Goal: Task Accomplishment & Management: Manage account settings

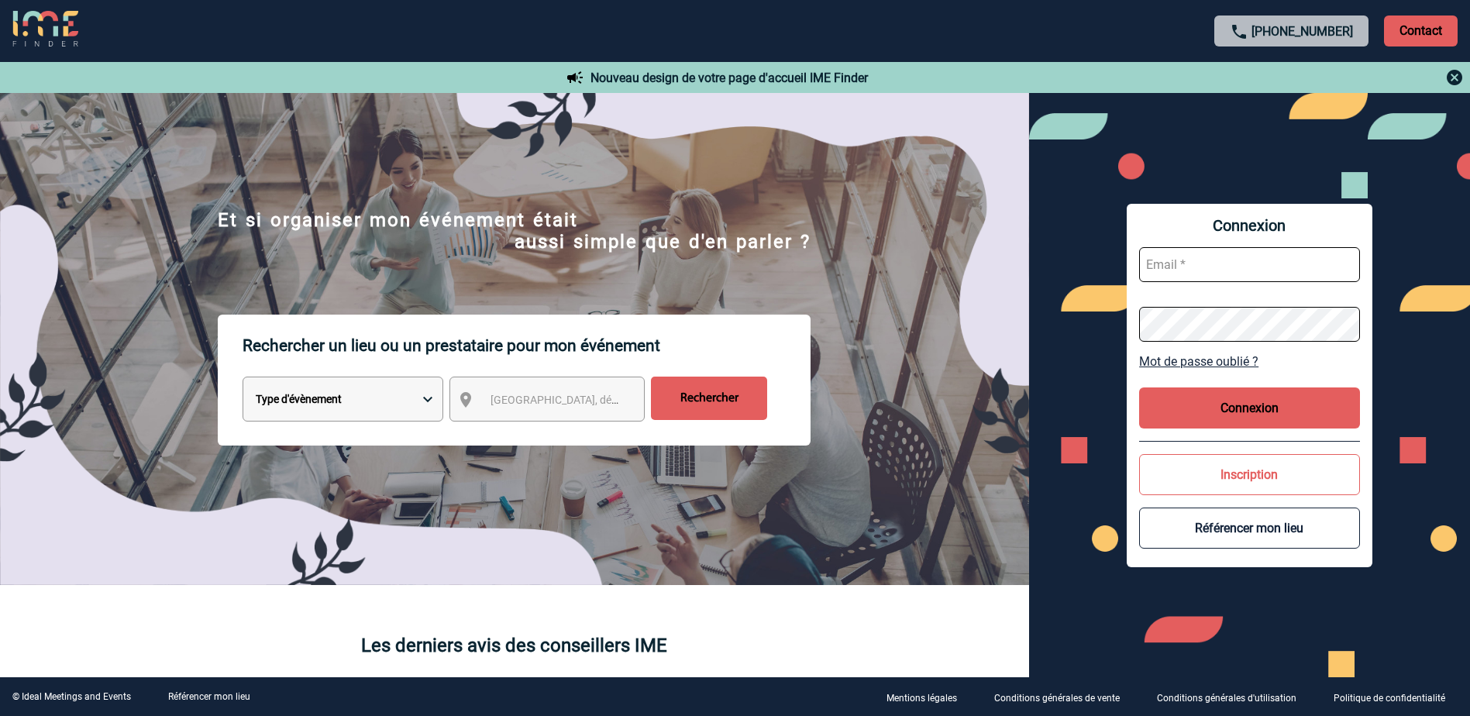
type input "[EMAIL_ADDRESS][PERSON_NAME][DOMAIN_NAME]"
click at [1267, 401] on button "Connexion" at bounding box center [1249, 408] width 221 height 41
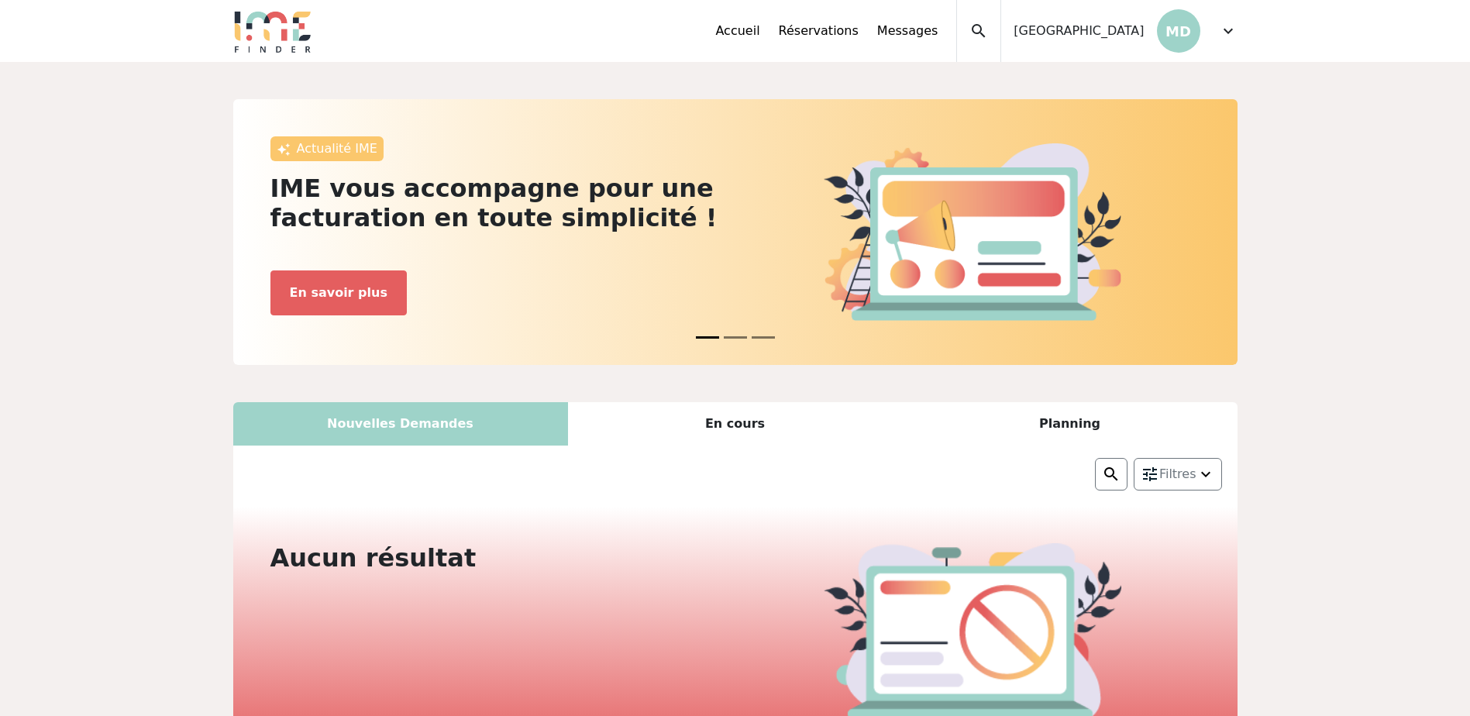
click at [1229, 23] on span "expand_more" at bounding box center [1228, 31] width 19 height 19
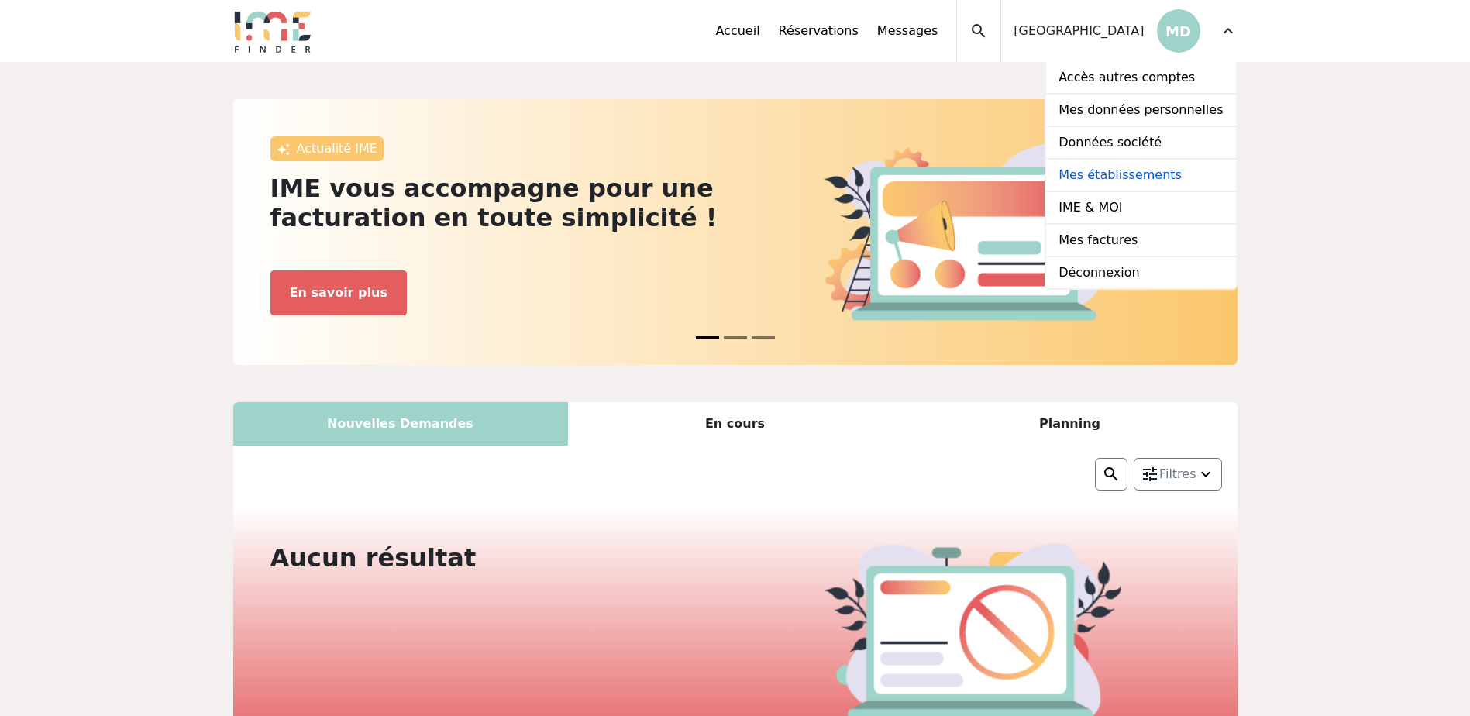
click at [1114, 174] on link "Mes établissements" at bounding box center [1140, 176] width 189 height 33
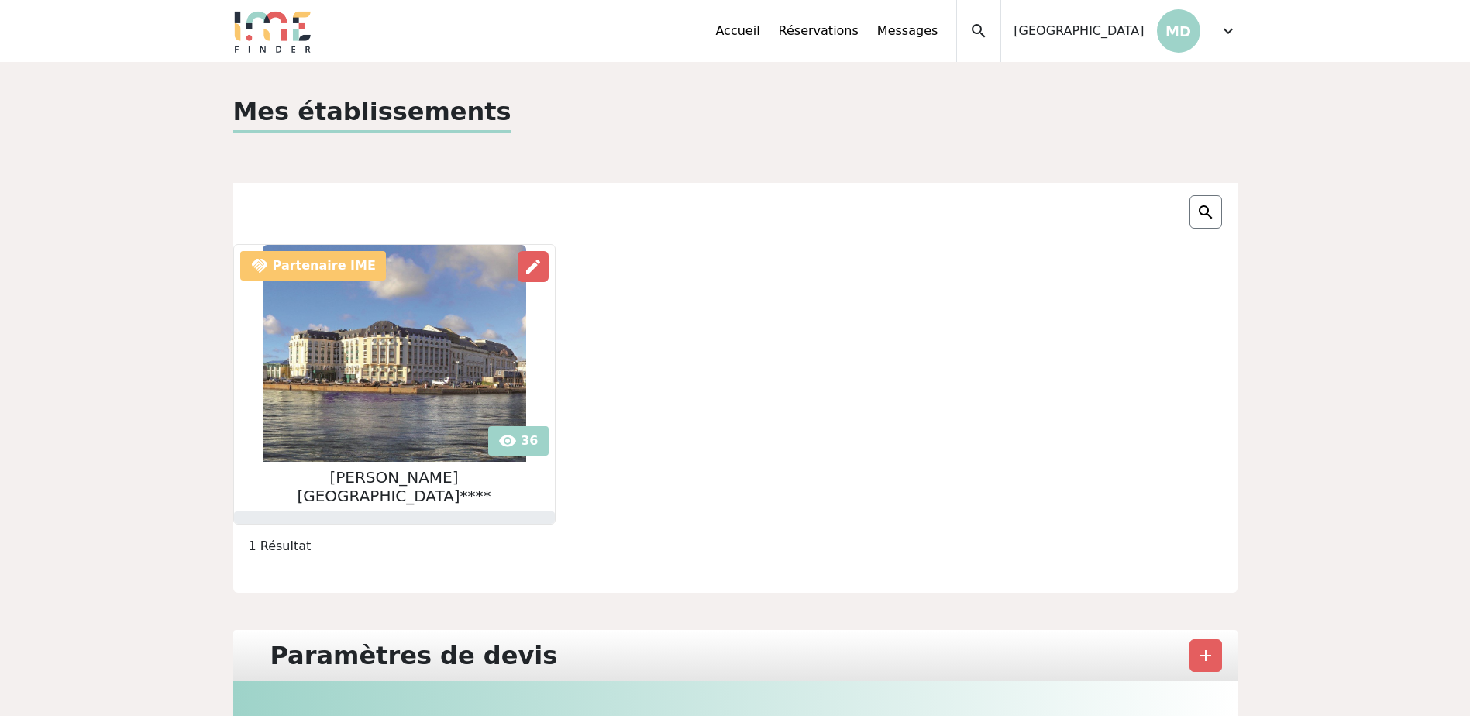
click at [1226, 33] on span "expand_more" at bounding box center [1228, 31] width 19 height 19
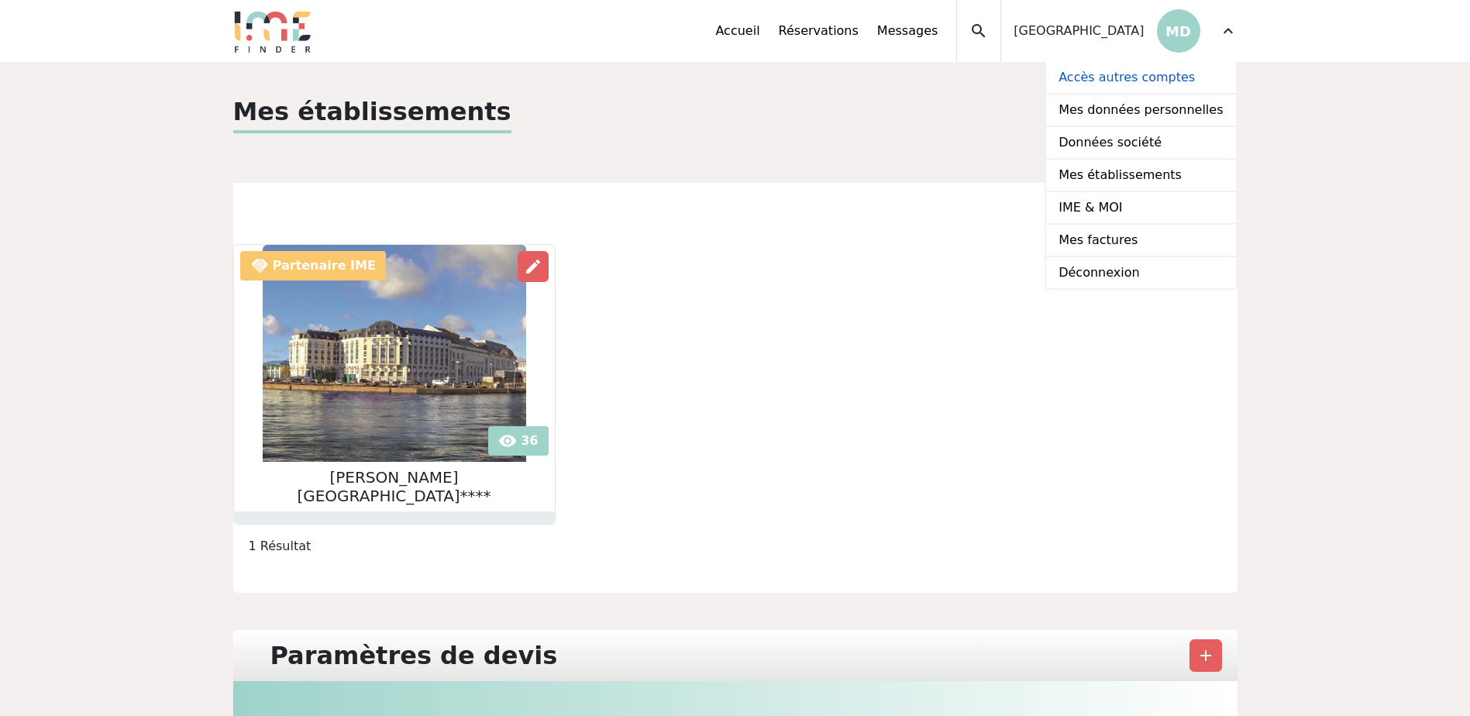
click at [1121, 74] on link "Accès autres comptes" at bounding box center [1140, 78] width 189 height 33
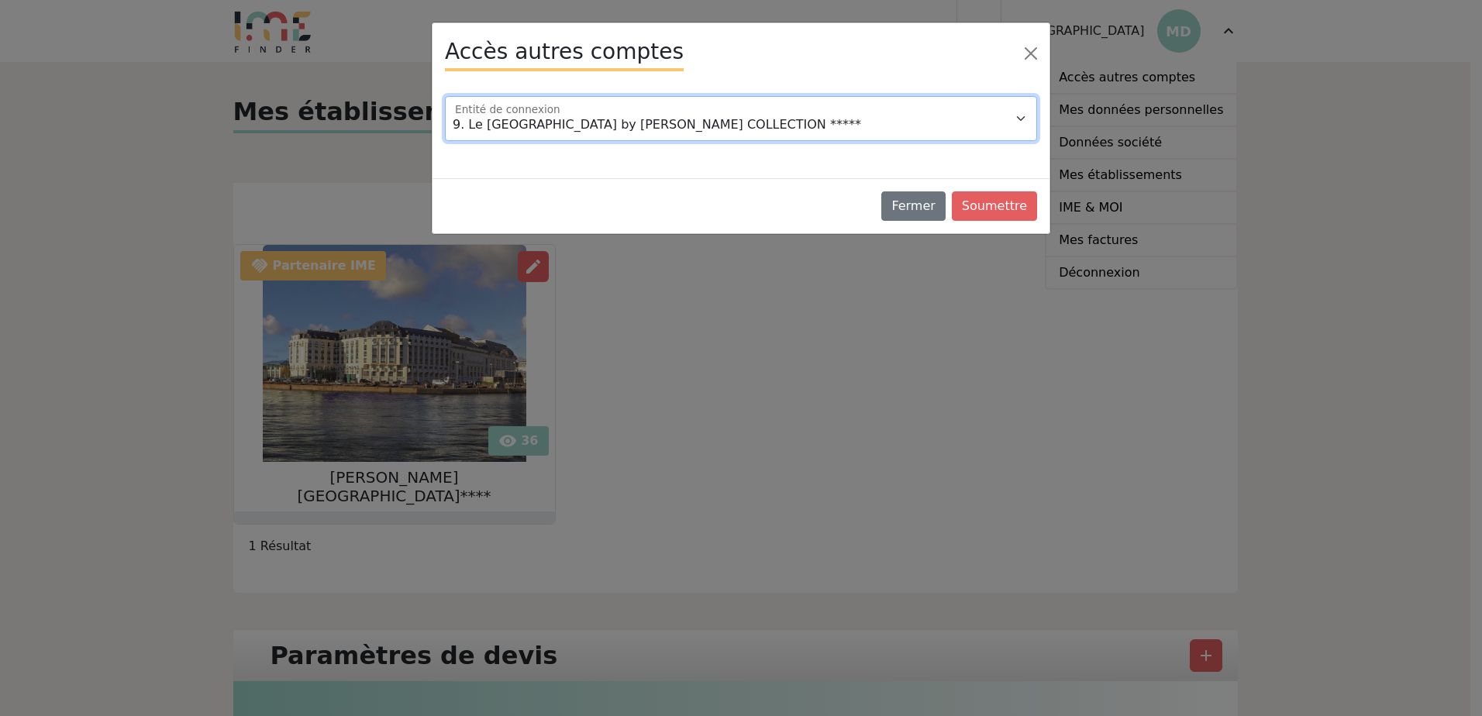
drag, startPoint x: 760, startPoint y: 101, endPoint x: 755, endPoint y: 108, distance: 8.8
click at [760, 101] on select "9. Le Grand Hôtel Dieu by SOWELL COLLECTION ***** Domaine de la Petite Isle Hot…" at bounding box center [741, 118] width 592 height 45
select select "102109"
click at [445, 96] on select "9. Le Grand Hôtel Dieu by SOWELL COLLECTION ***** Domaine de la Petite Isle Hot…" at bounding box center [741, 118] width 592 height 45
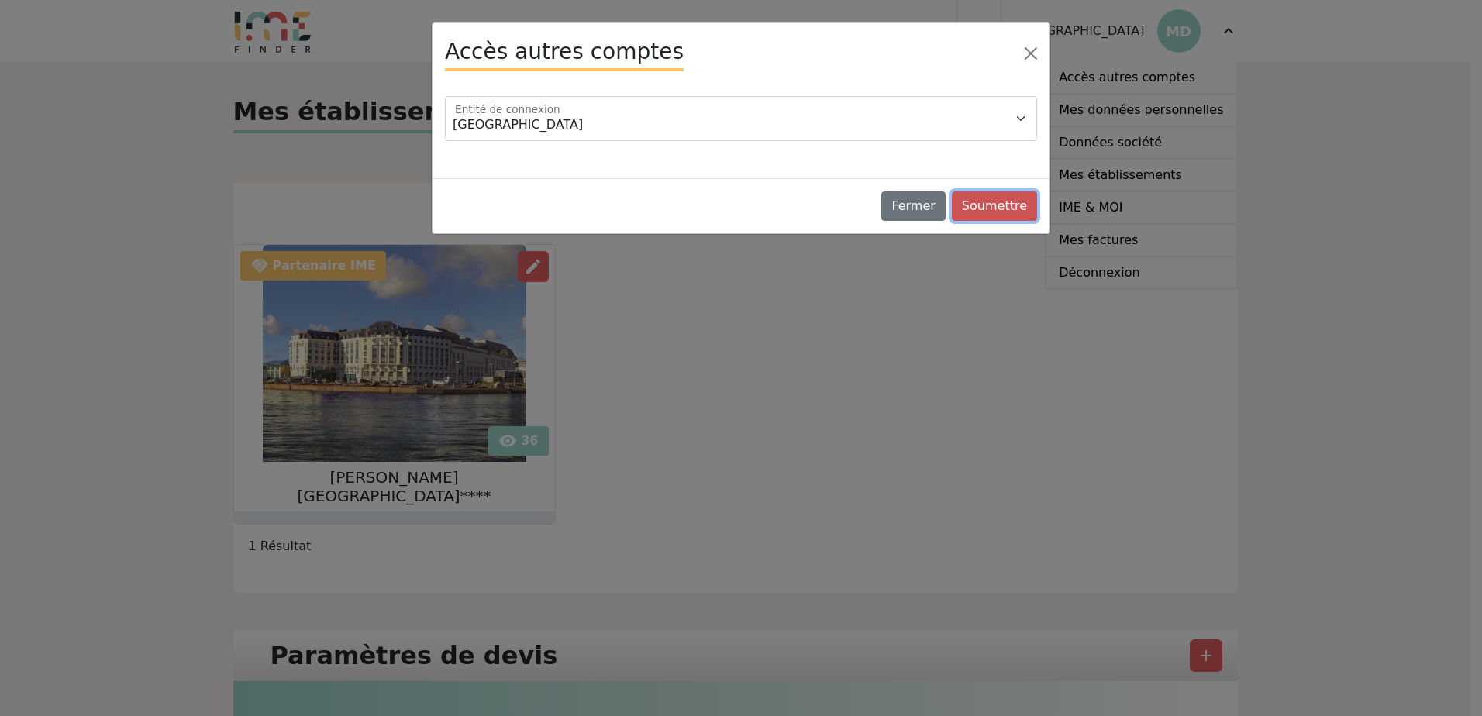
click at [976, 203] on button "Soumettre" at bounding box center [994, 205] width 85 height 29
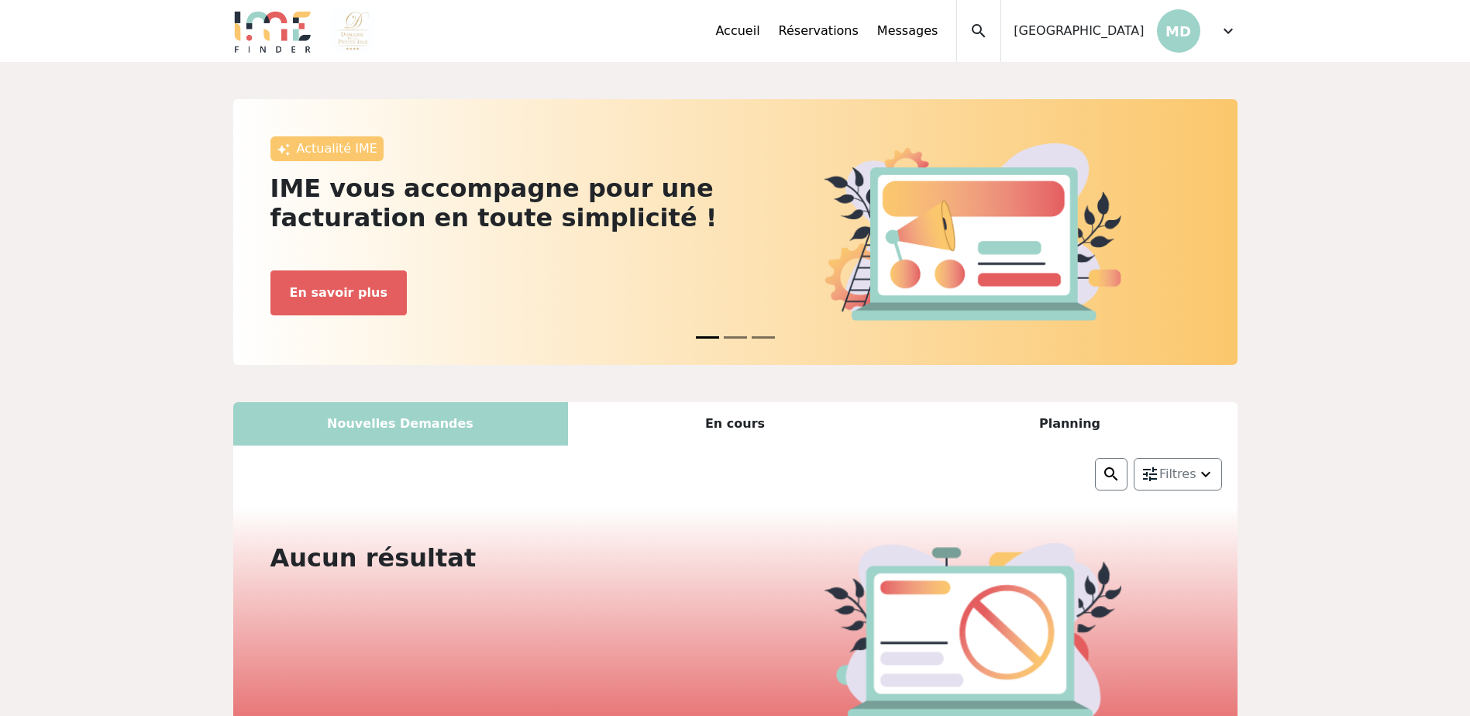
click at [1220, 38] on span "expand_more" at bounding box center [1228, 31] width 19 height 19
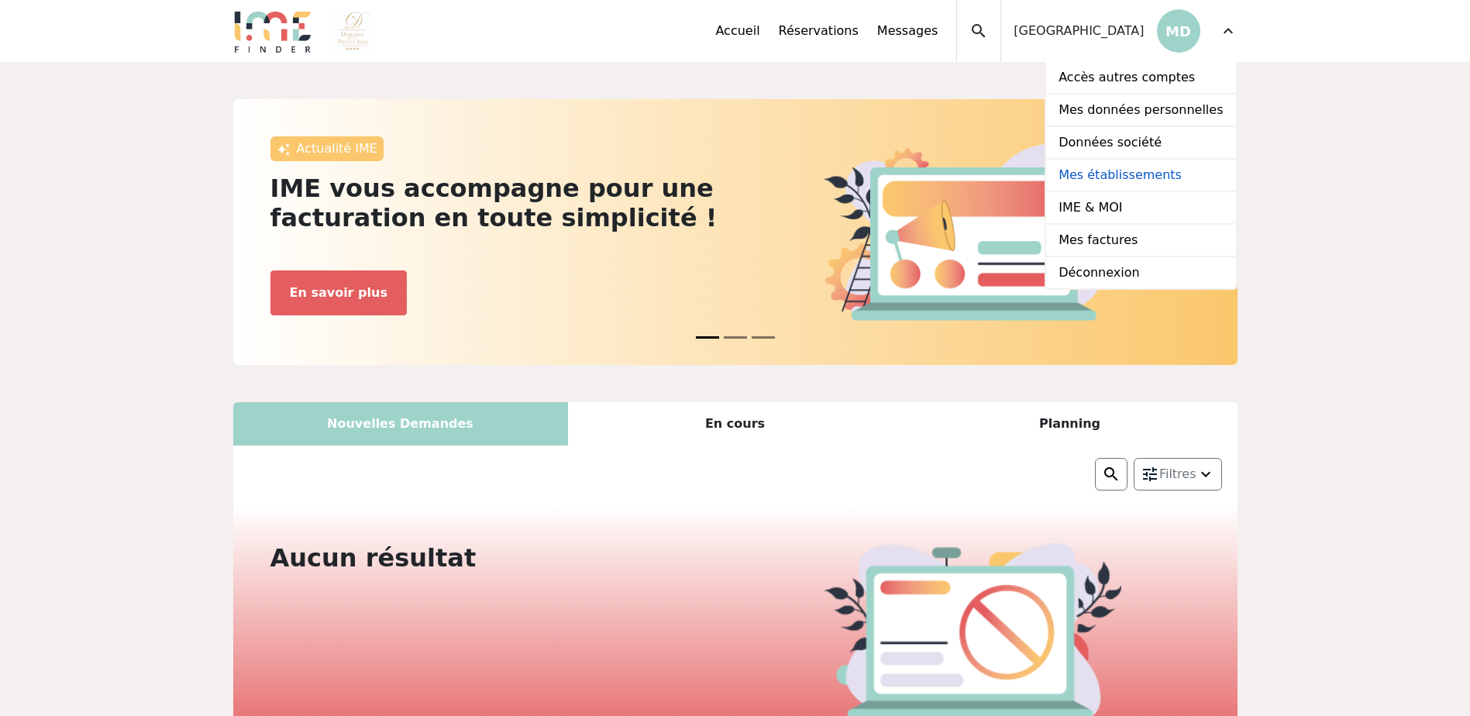
click at [1104, 171] on link "Mes établissements" at bounding box center [1140, 176] width 189 height 33
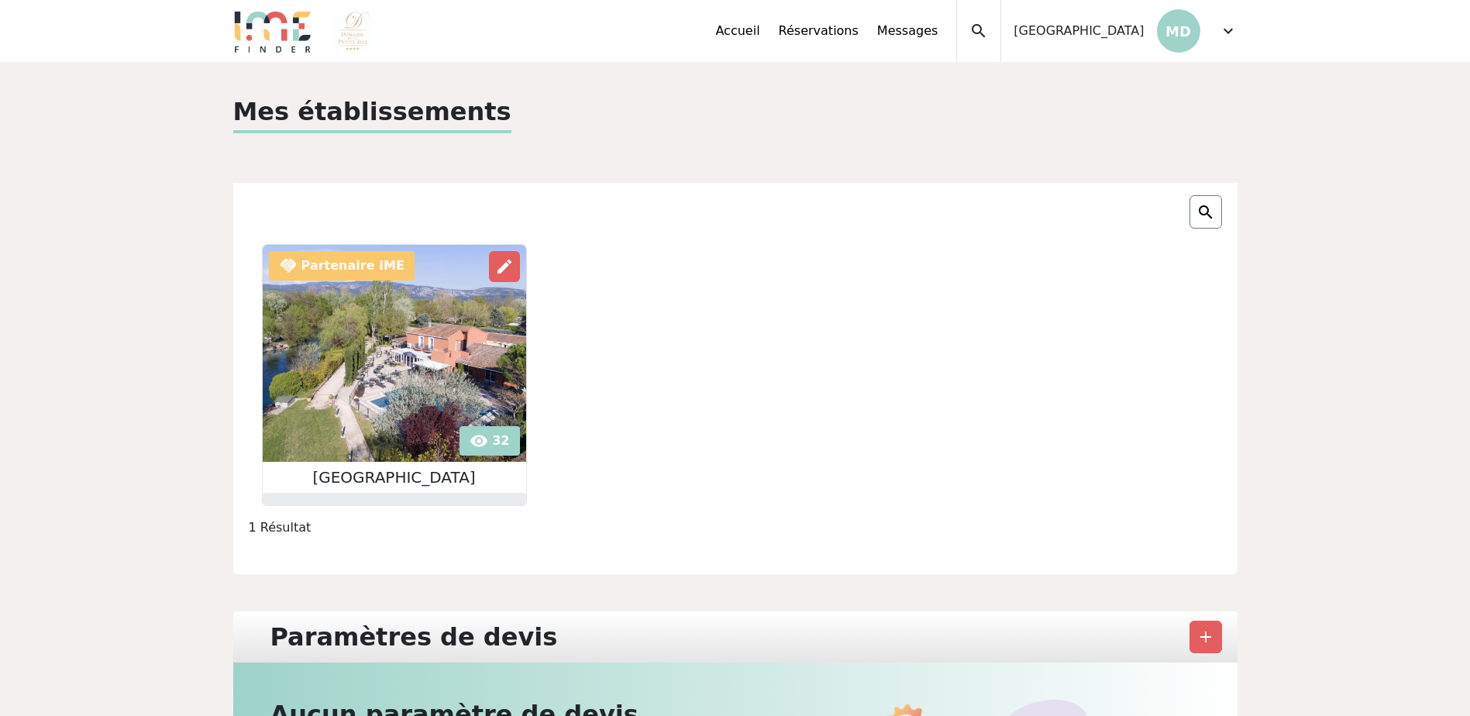
click at [493, 443] on img at bounding box center [395, 353] width 264 height 217
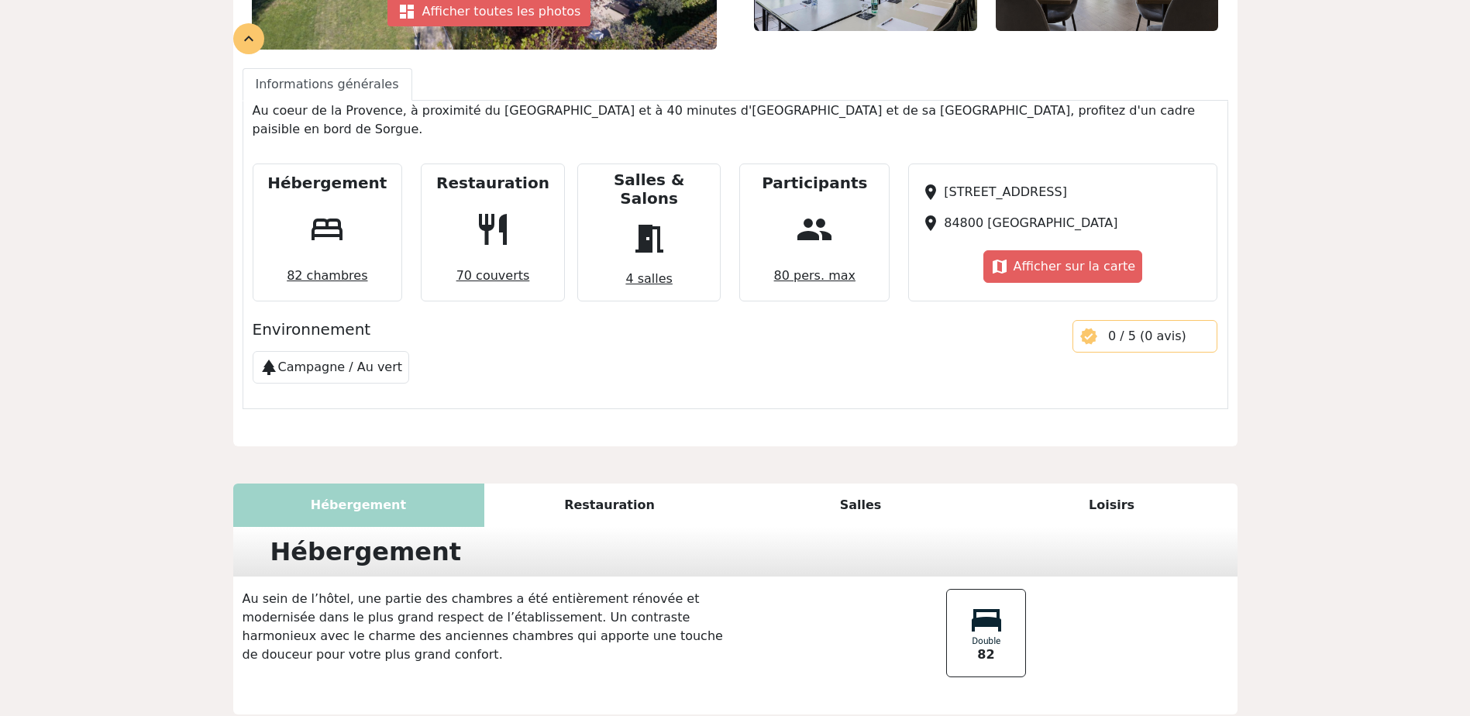
scroll to position [546, 0]
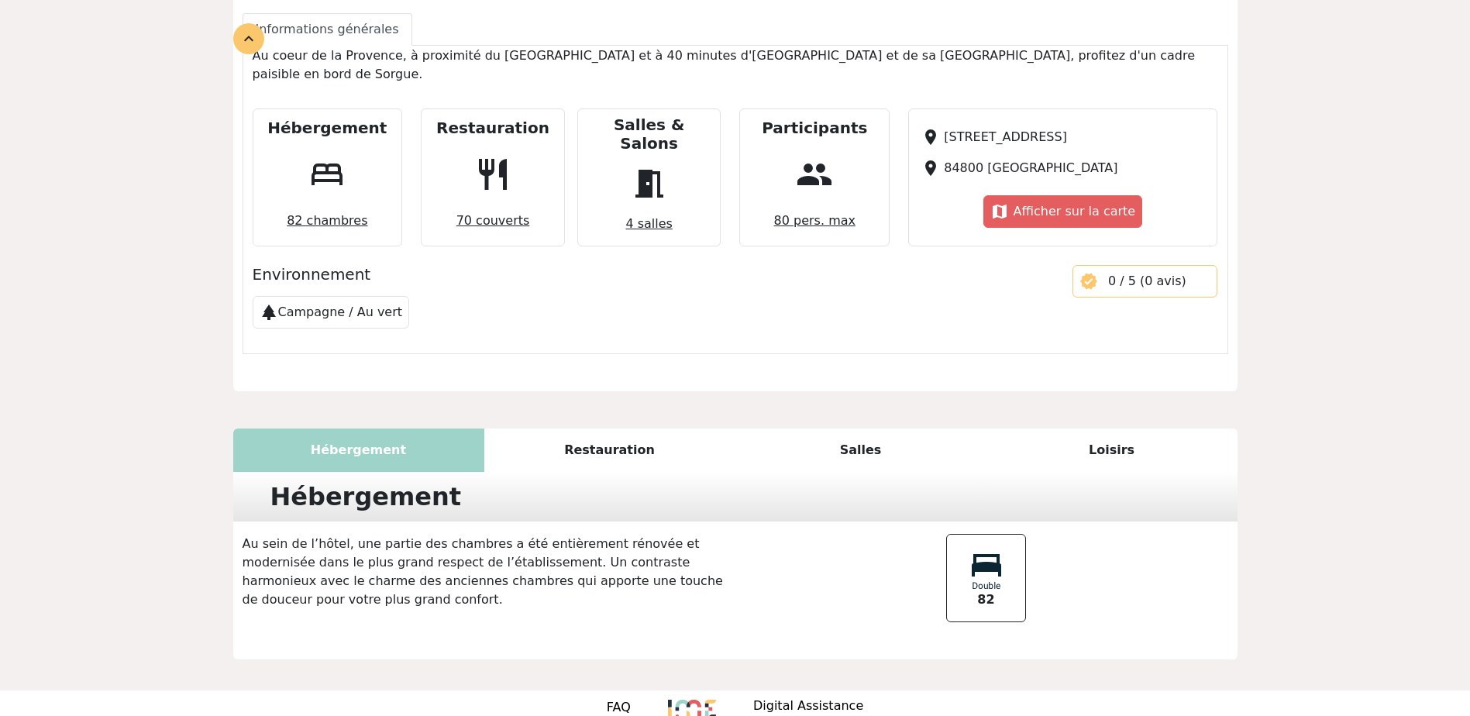
click at [852, 429] on div "Salles" at bounding box center [860, 450] width 251 height 43
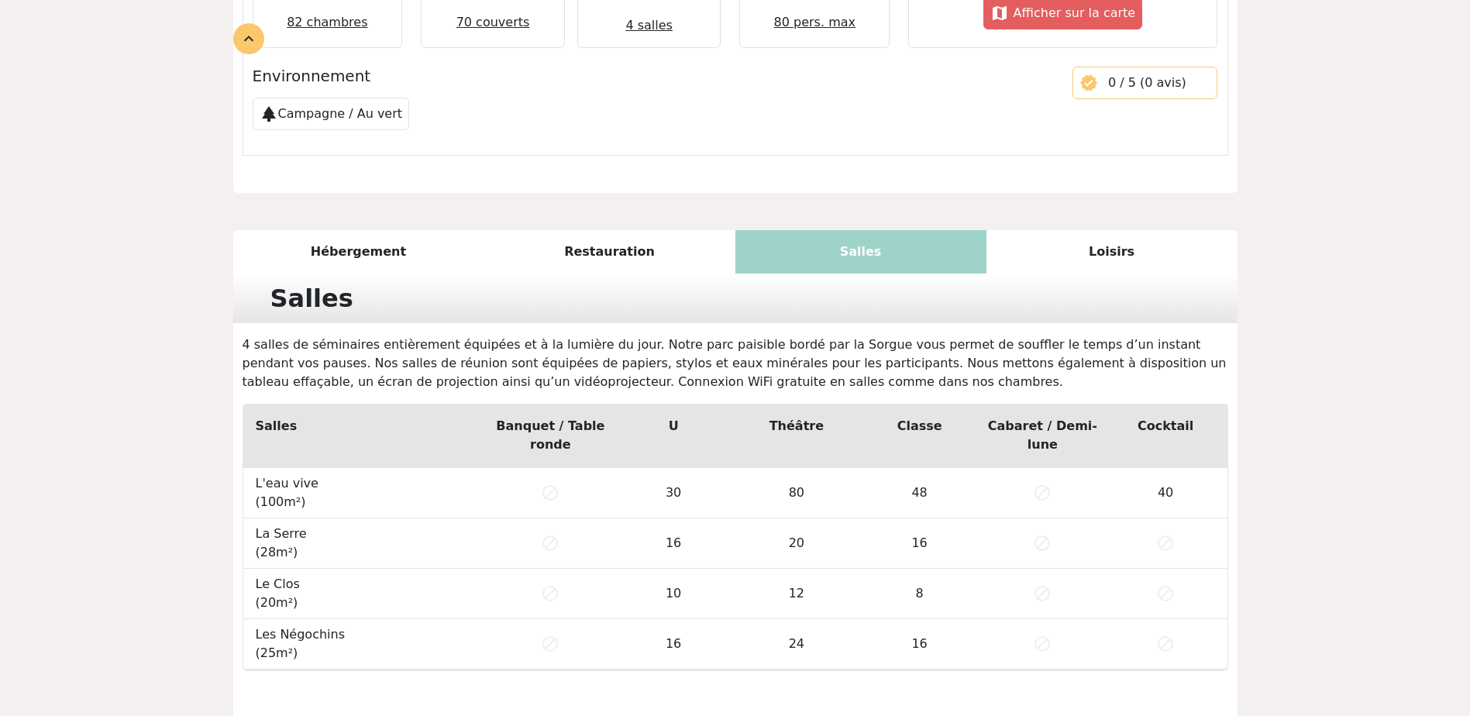
scroll to position [806, 0]
